Goal: Information Seeking & Learning: Learn about a topic

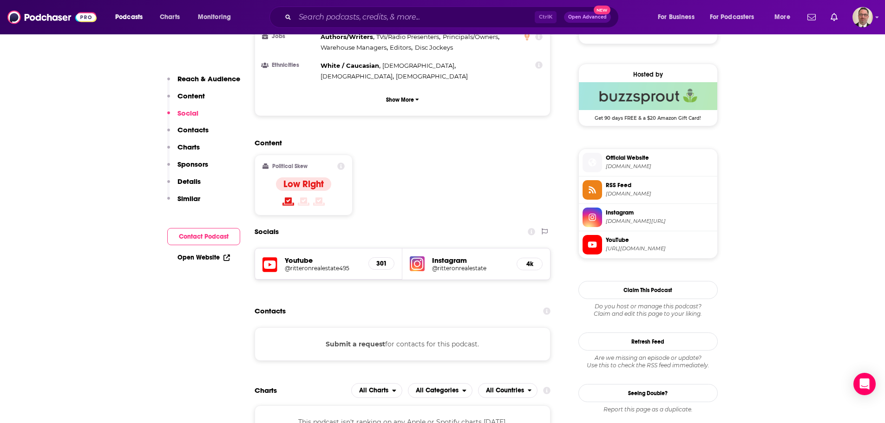
scroll to position [650, 0]
click at [340, 12] on input "Search podcasts, credits, & more..." at bounding box center [415, 17] width 240 height 15
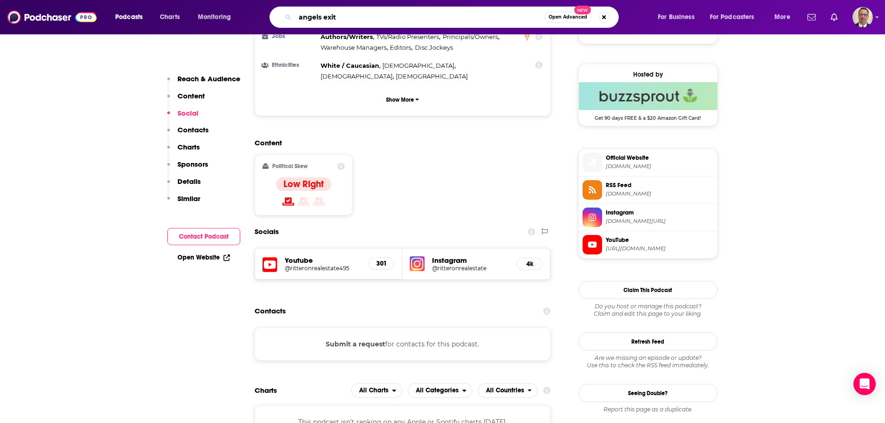
type input "angels exits"
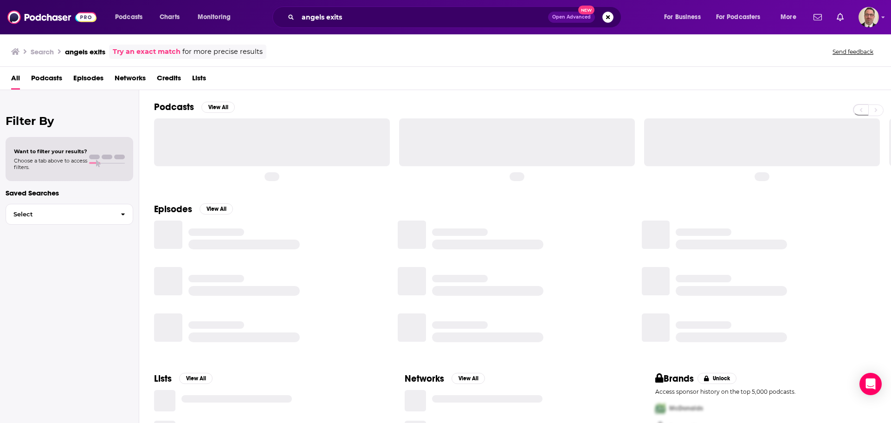
click at [52, 82] on span "Podcasts" at bounding box center [46, 80] width 31 height 19
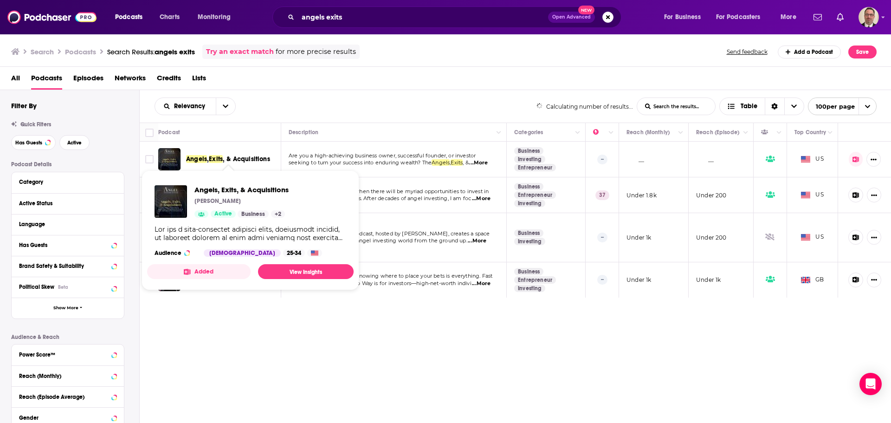
click at [222, 158] on span "Exits" at bounding box center [216, 159] width 14 height 8
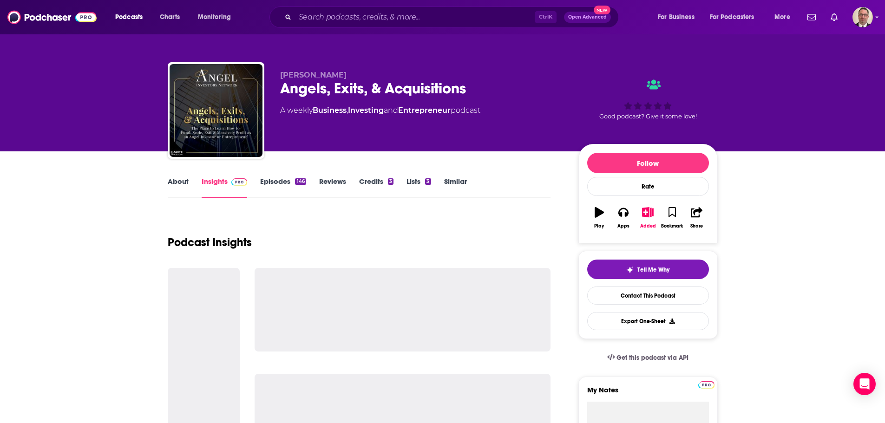
click at [278, 182] on link "Episodes 146" at bounding box center [283, 187] width 46 height 21
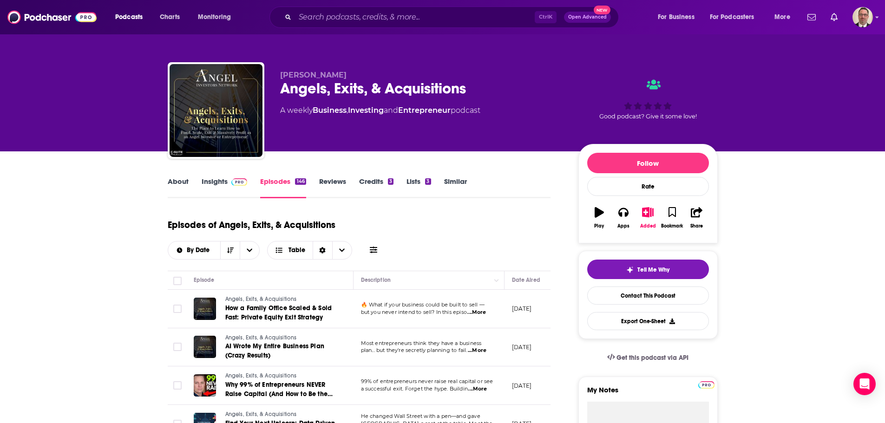
scroll to position [46, 0]
